Goal: Information Seeking & Learning: Check status

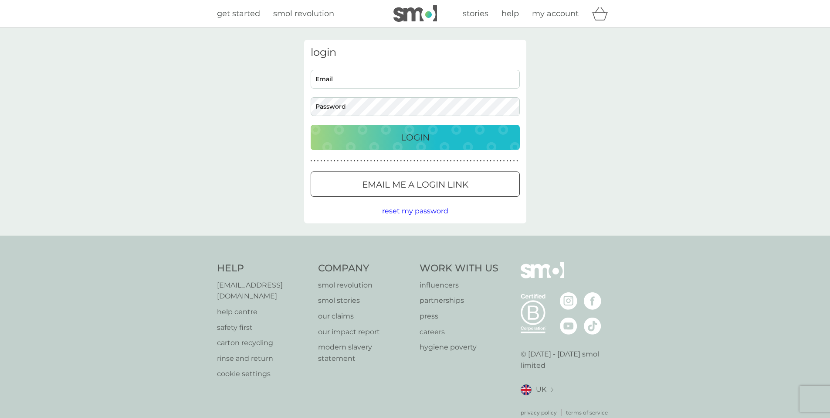
click at [365, 79] on input "Email" at bounding box center [415, 79] width 209 height 19
type input "[EMAIL_ADDRESS][PERSON_NAME][DOMAIN_NAME]"
click at [311, 125] on button "Login" at bounding box center [415, 137] width 209 height 25
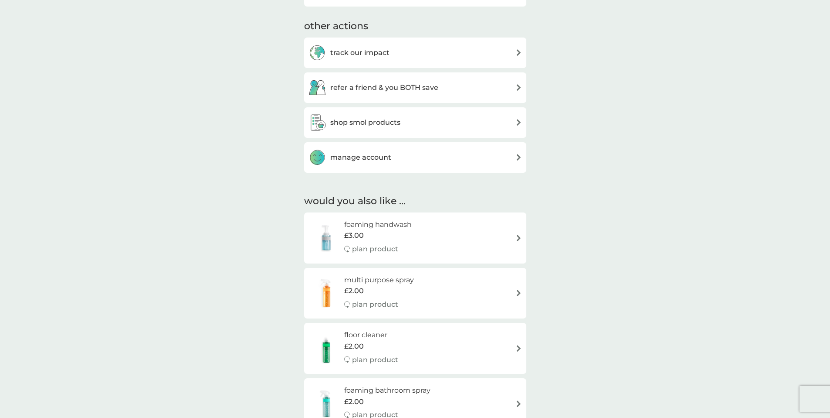
scroll to position [212, 0]
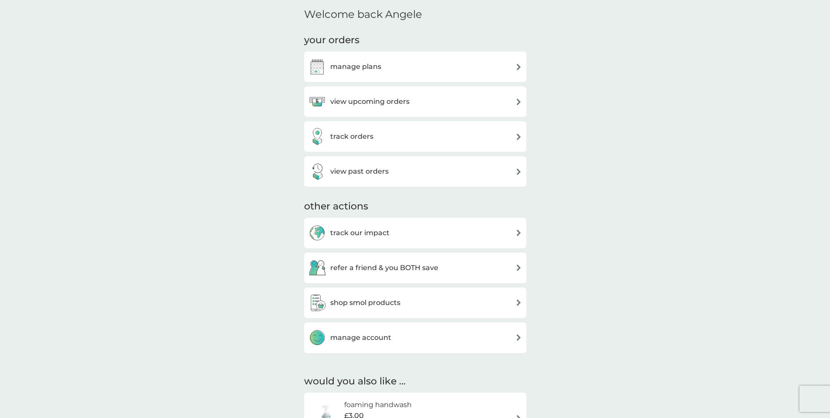
click at [364, 166] on h3 "view past orders" at bounding box center [359, 171] width 58 height 11
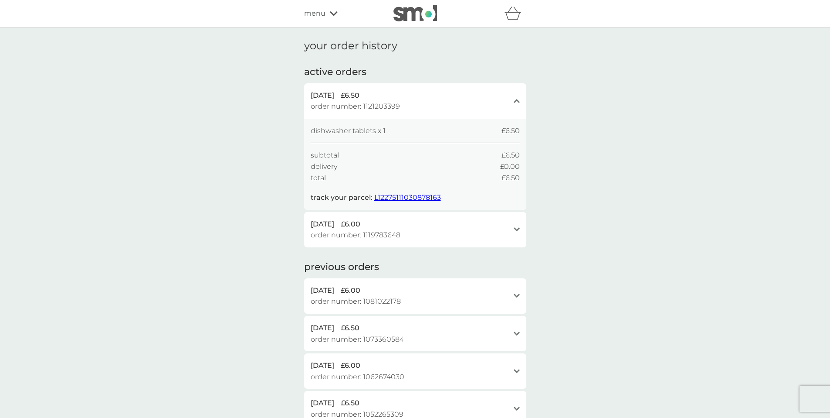
click at [462, 230] on div "[DATE] £6.00 order number: 1119783648" at bounding box center [410, 229] width 199 height 22
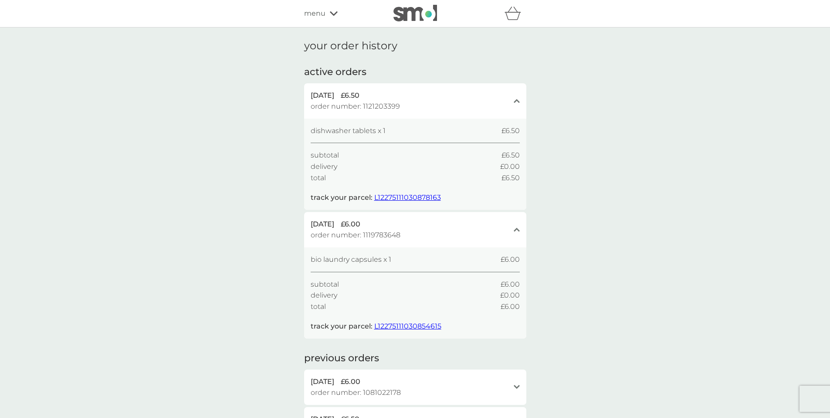
click at [381, 325] on span "L12275111030854615" at bounding box center [407, 326] width 67 height 8
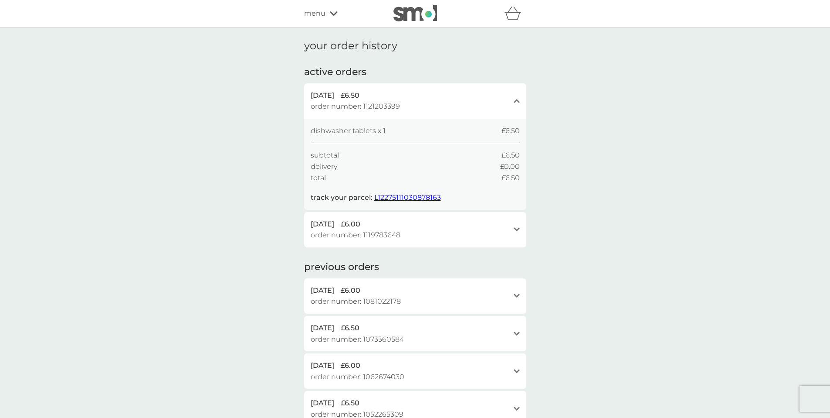
click at [401, 231] on div "[DATE] £6.00 order number: 1119783648" at bounding box center [410, 229] width 199 height 22
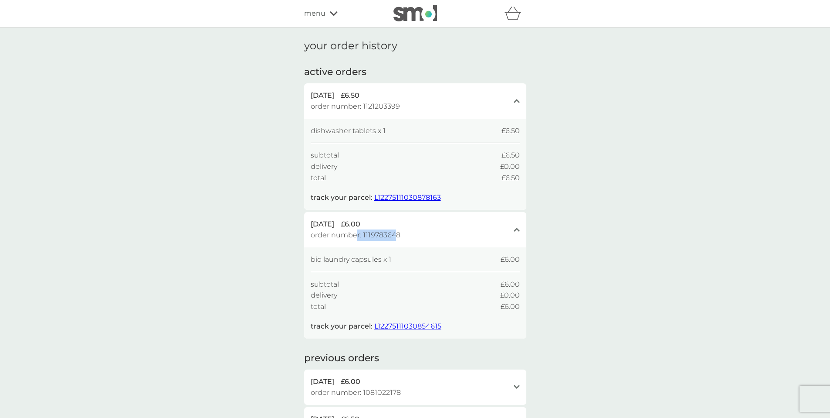
drag, startPoint x: 397, startPoint y: 236, endPoint x: 357, endPoint y: 235, distance: 39.2
click at [357, 235] on span "order number: 1119783648" at bounding box center [356, 234] width 90 height 11
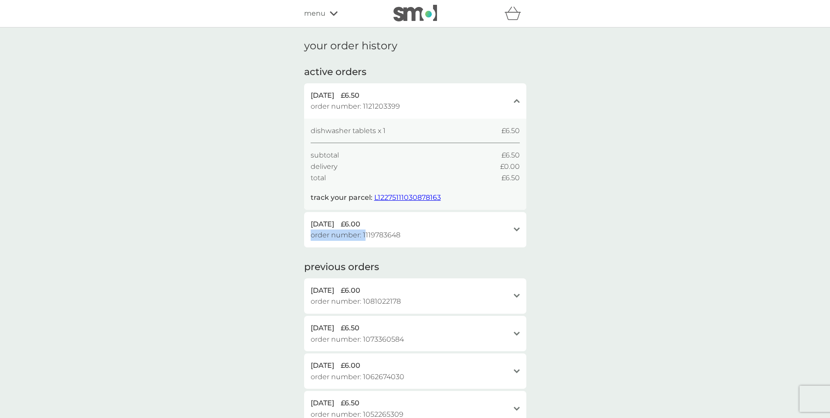
drag, startPoint x: 409, startPoint y: 235, endPoint x: 366, endPoint y: 235, distance: 43.2
click at [366, 235] on div "[DATE] £6.00 order number: 1119783648" at bounding box center [410, 229] width 199 height 22
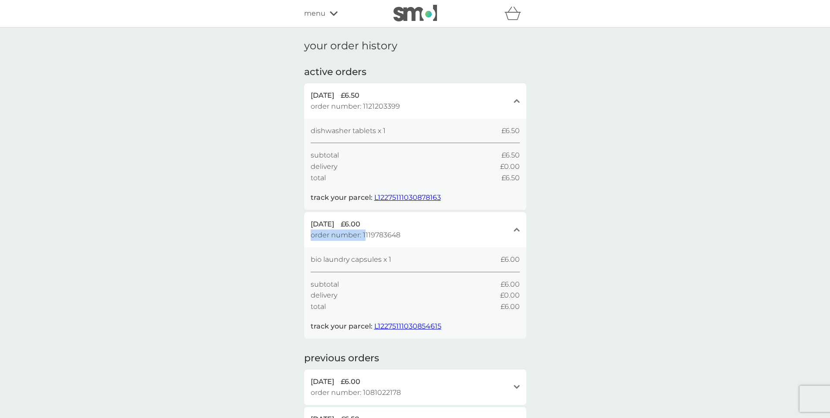
click at [413, 235] on div "[DATE] £6.00 order number: 1119783648" at bounding box center [410, 229] width 199 height 22
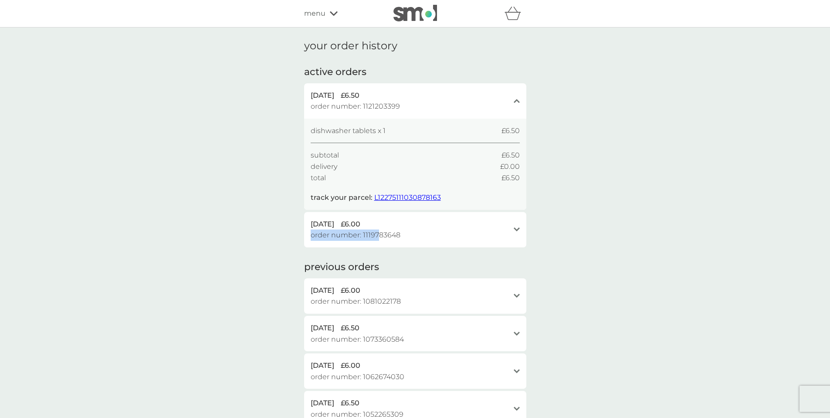
drag, startPoint x: 396, startPoint y: 235, endPoint x: 378, endPoint y: 235, distance: 17.9
click at [378, 235] on div "[DATE] £6.00 order number: 1119783648" at bounding box center [410, 229] width 199 height 22
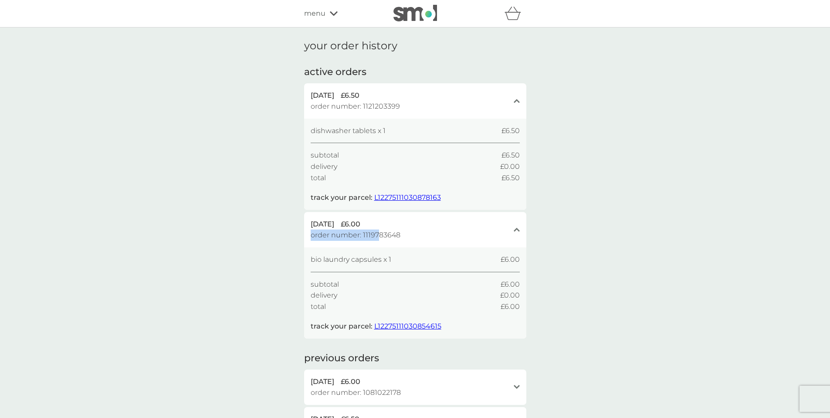
click at [369, 236] on span "order number: 1119783648" at bounding box center [356, 234] width 90 height 11
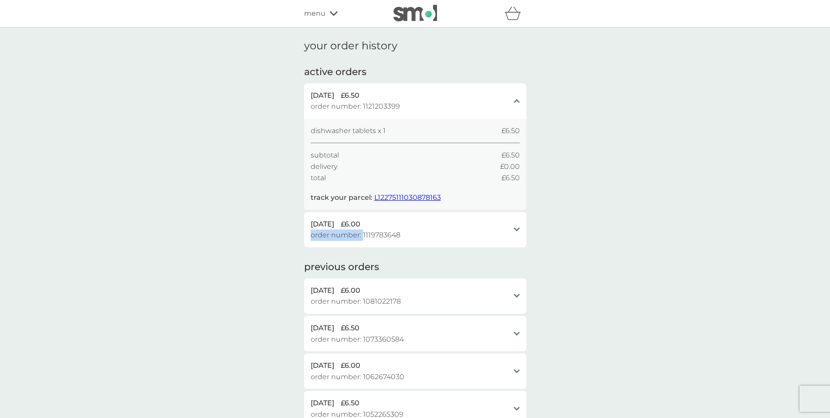
drag, startPoint x: 363, startPoint y: 235, endPoint x: 413, endPoint y: 235, distance: 50.1
click at [413, 235] on div "[DATE] £6.00 order number: 1119783648" at bounding box center [410, 229] width 199 height 22
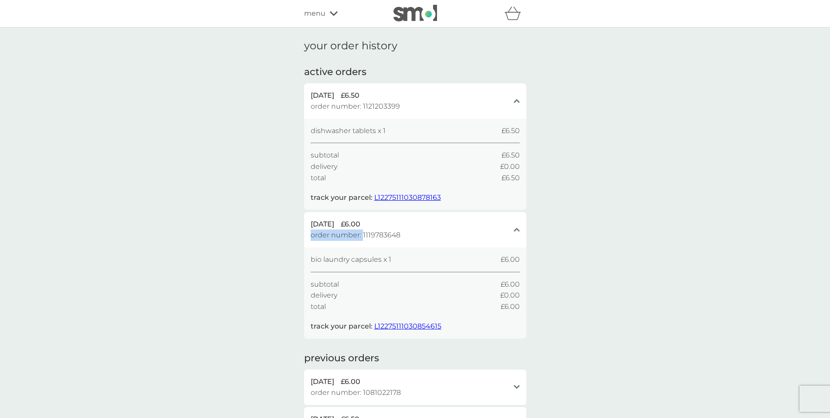
click at [412, 235] on div "[DATE] £6.00 order number: 1119783648" at bounding box center [410, 229] width 199 height 22
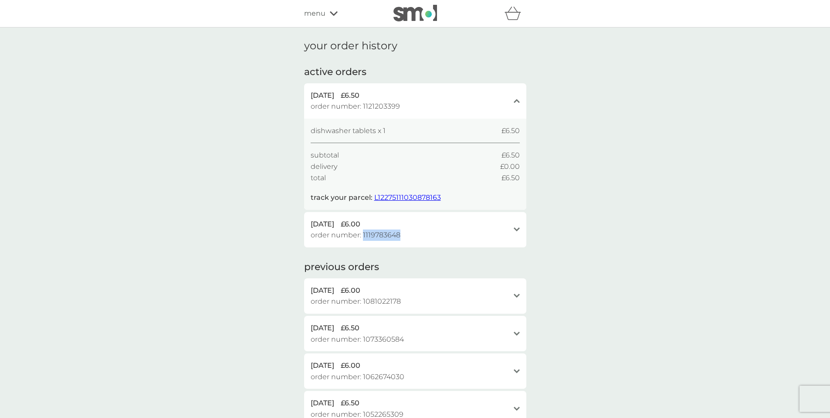
drag, startPoint x: 363, startPoint y: 236, endPoint x: 401, endPoint y: 236, distance: 37.9
click at [401, 236] on div "[DATE] £6.00 order number: 1119783648" at bounding box center [410, 229] width 199 height 22
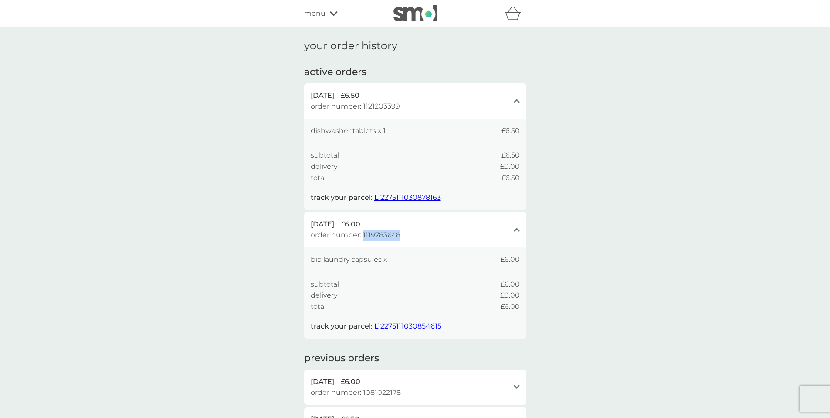
copy span "1119783648"
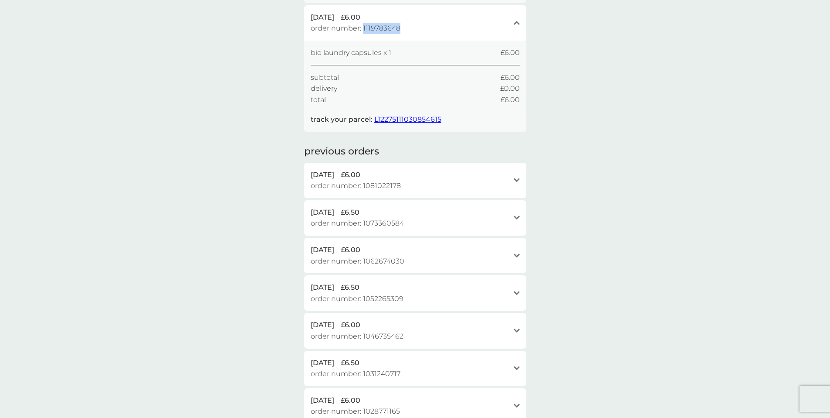
scroll to position [415, 0]
